Goal: Information Seeking & Learning: Learn about a topic

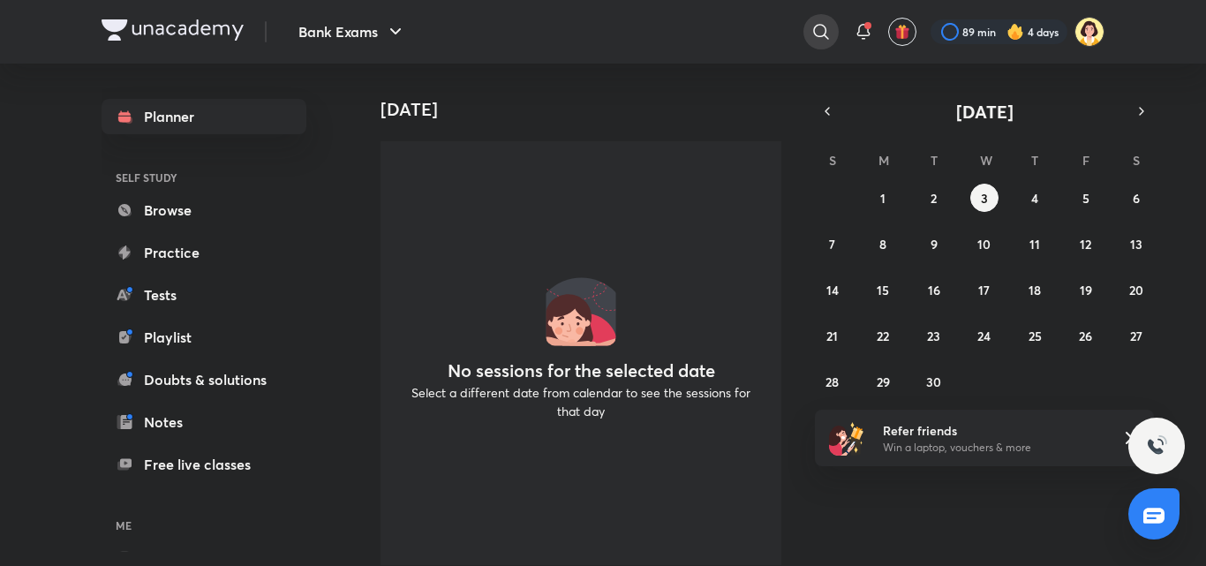
click at [830, 29] on icon at bounding box center [821, 31] width 21 height 21
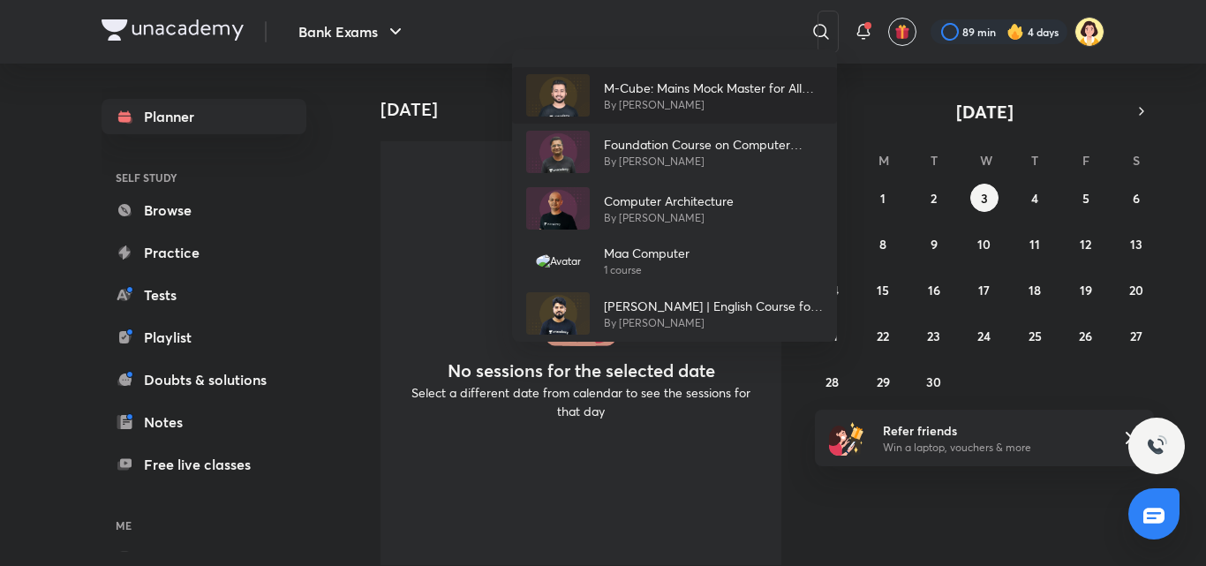
click at [672, 110] on p "By [PERSON_NAME]" at bounding box center [713, 105] width 219 height 16
click at [672, 110] on h4 "[DATE]" at bounding box center [588, 109] width 415 height 21
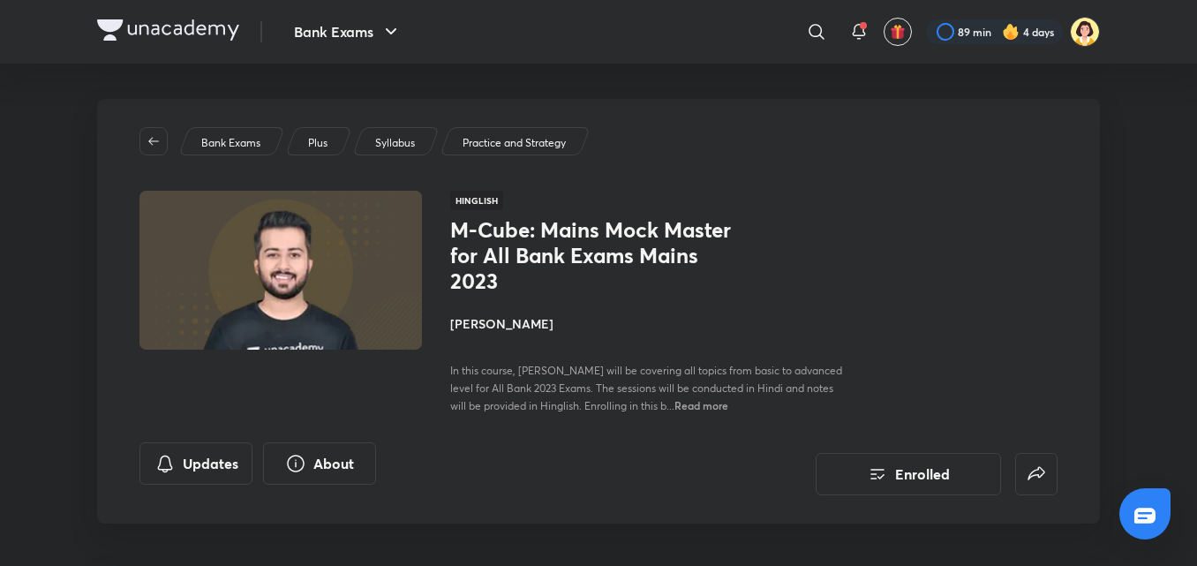
click at [498, 325] on h4 "[PERSON_NAME]" at bounding box center [648, 323] width 396 height 19
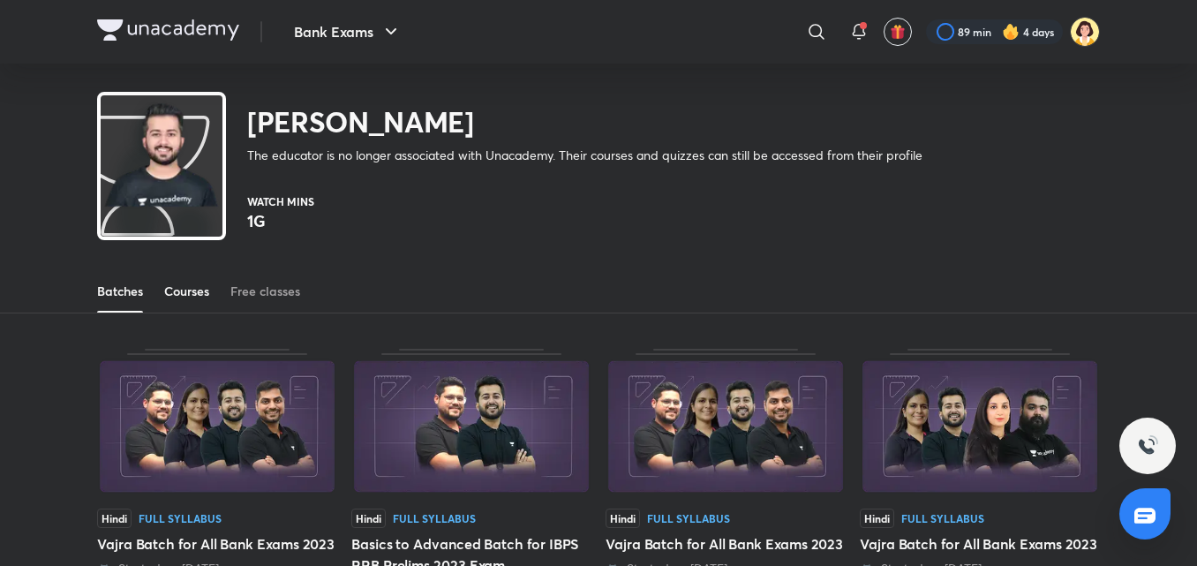
click at [197, 286] on div "Courses" at bounding box center [186, 292] width 45 height 18
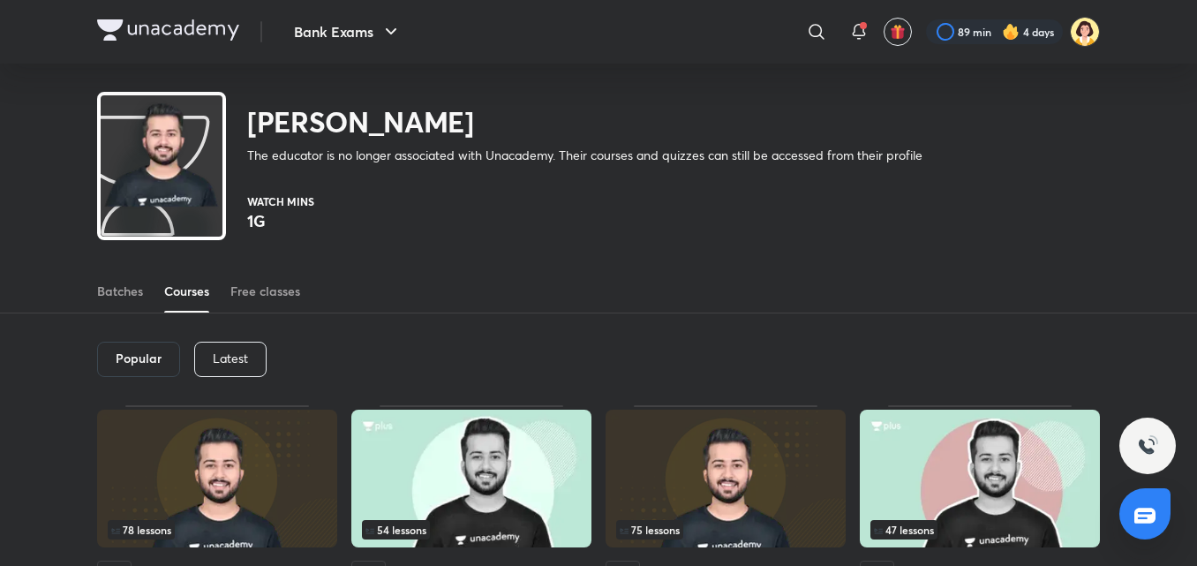
click at [251, 351] on div "Latest" at bounding box center [230, 359] width 72 height 35
click at [251, 351] on div "Latest" at bounding box center [229, 359] width 73 height 35
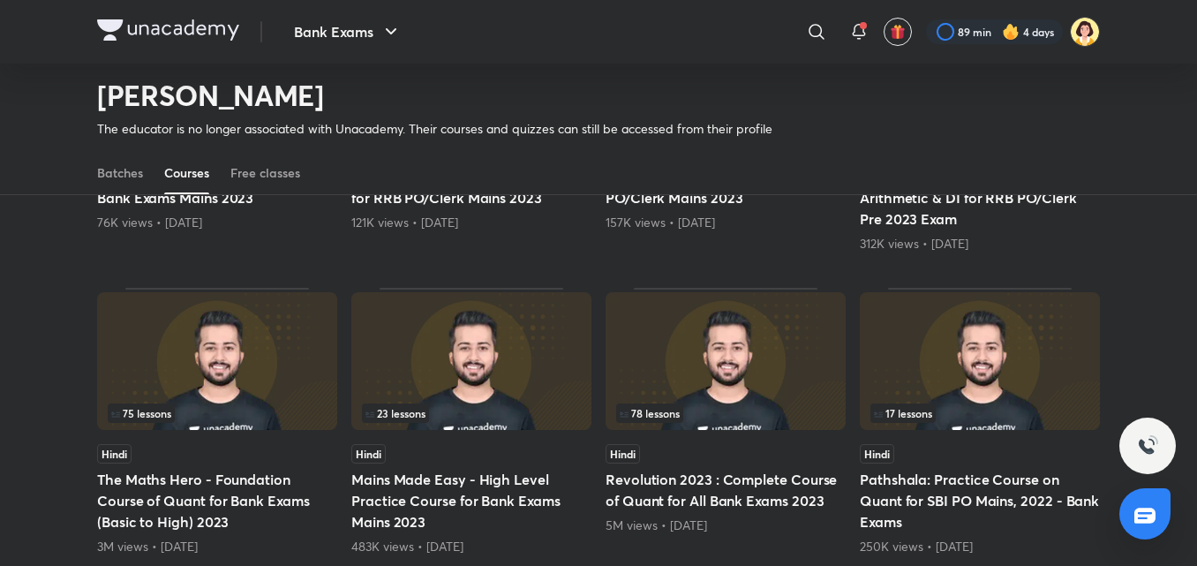
scroll to position [379, 0]
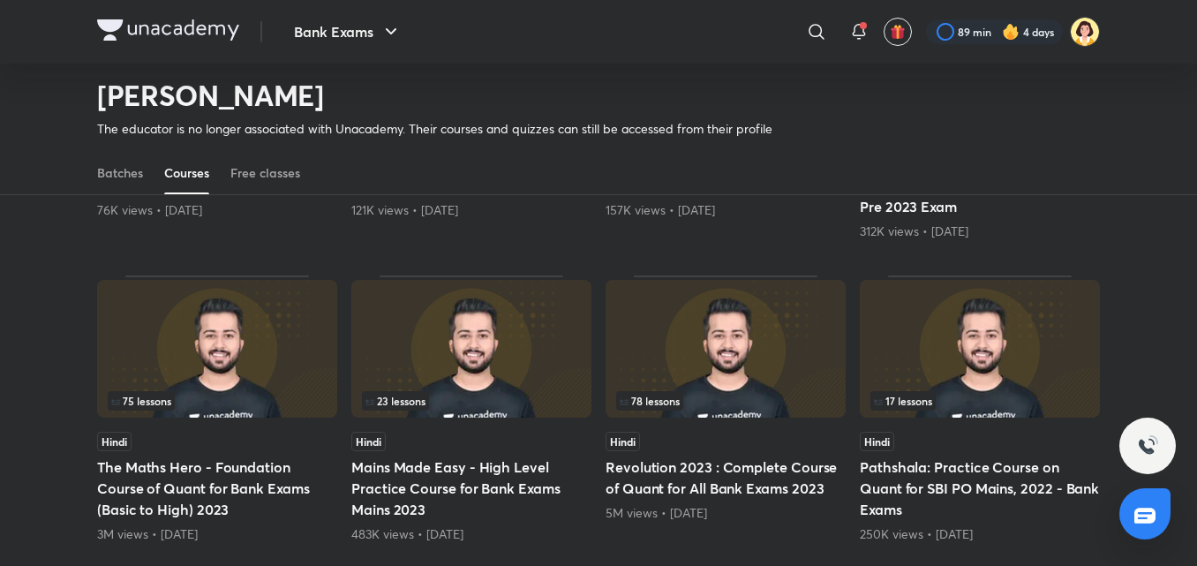
click at [274, 313] on img at bounding box center [217, 349] width 240 height 138
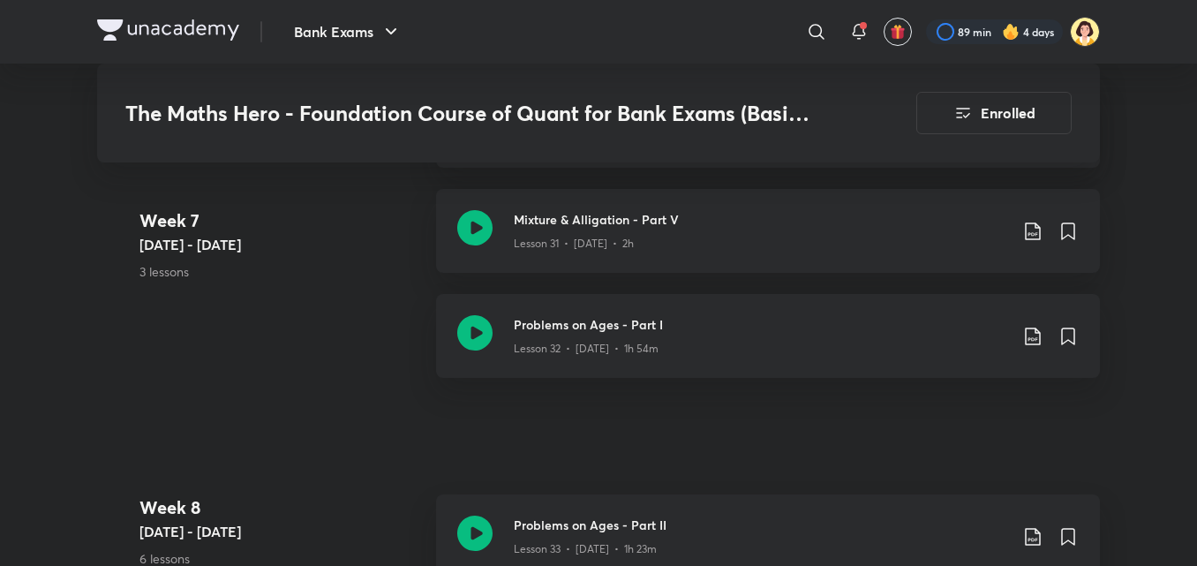
scroll to position [4953, 0]
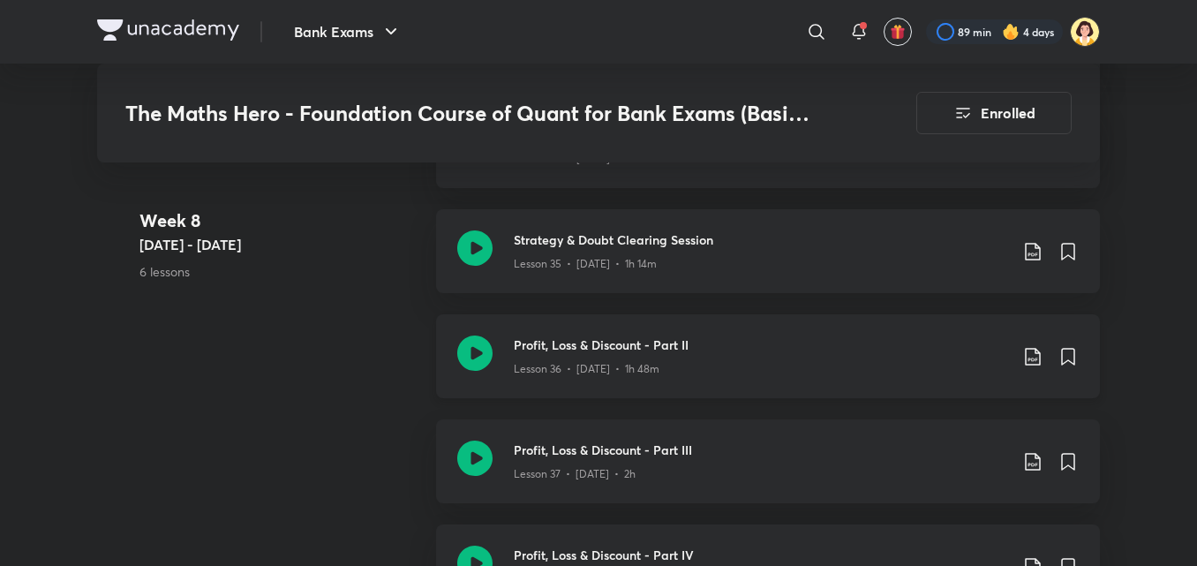
click at [777, 354] on h3 "Profit, Loss & Discount - Part II" at bounding box center [761, 345] width 495 height 19
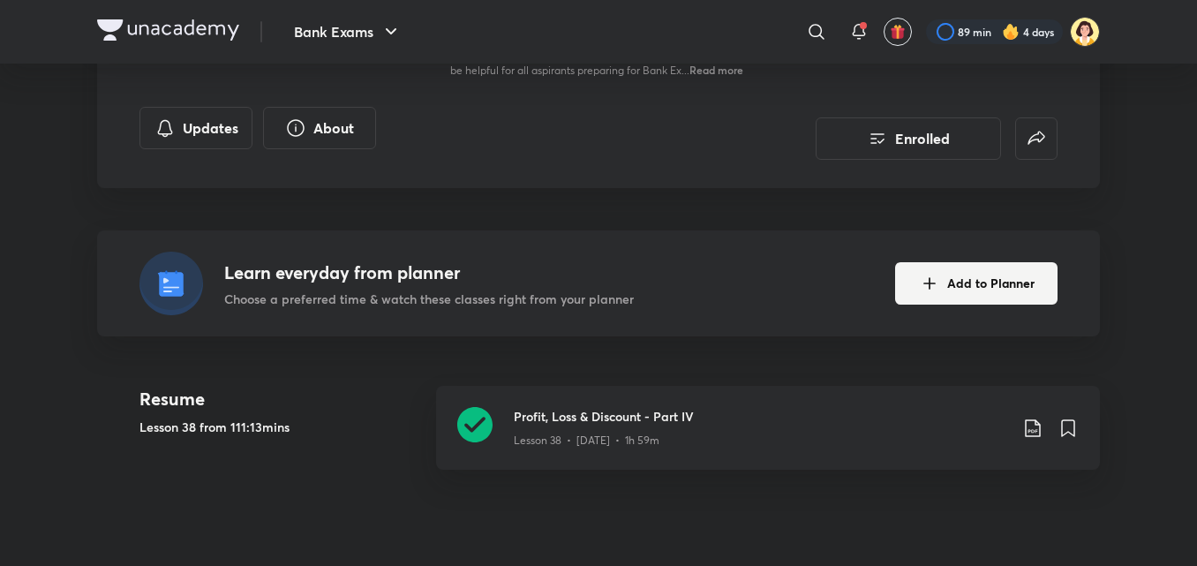
scroll to position [194, 0]
